Goal: Task Accomplishment & Management: Use online tool/utility

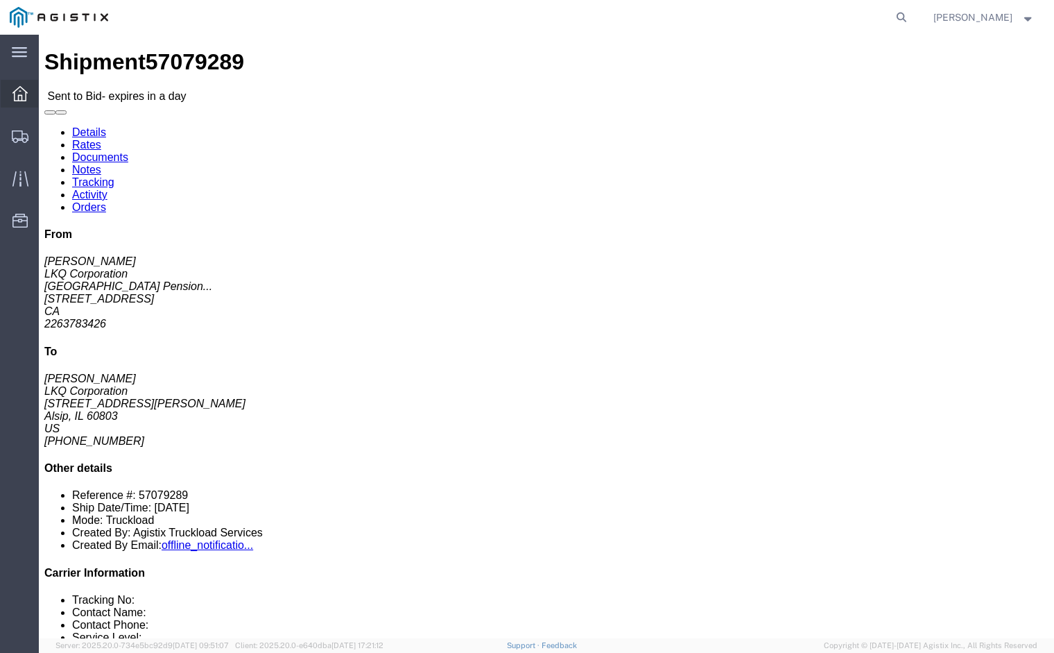
click at [19, 92] on icon at bounding box center [19, 93] width 15 height 15
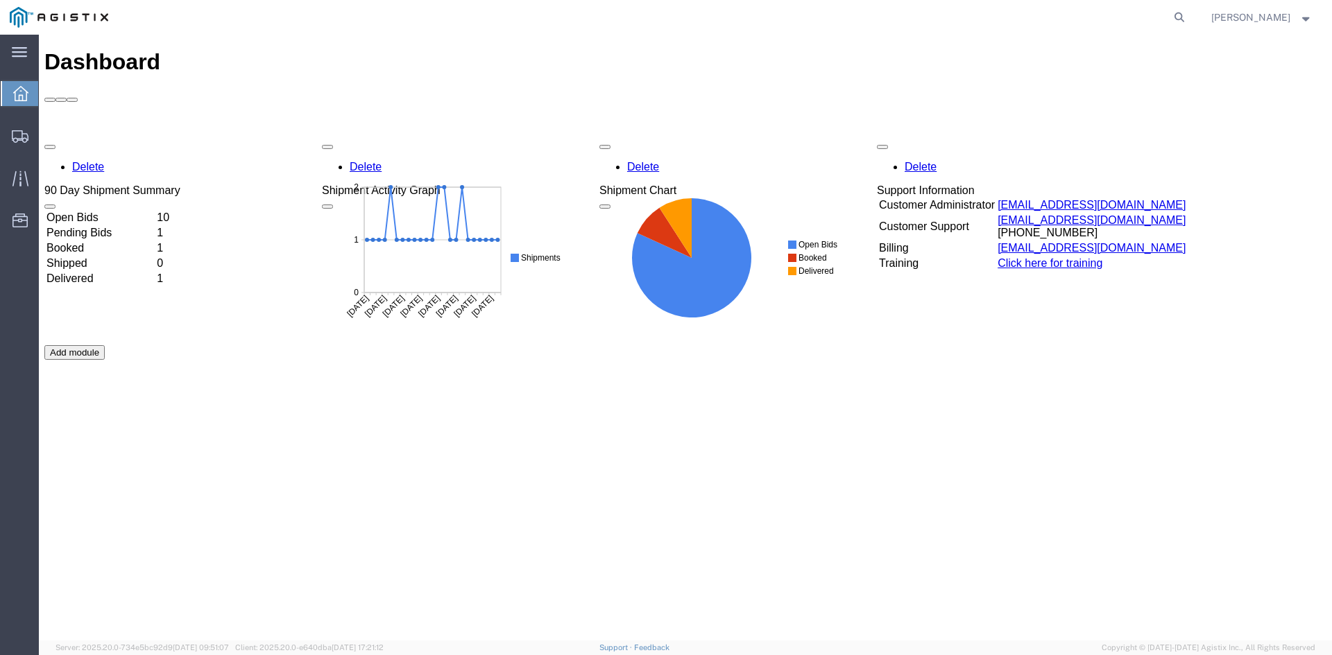
click at [155, 211] on td "Open Bids" at bounding box center [100, 218] width 109 height 14
